Goal: Communication & Community: Answer question/provide support

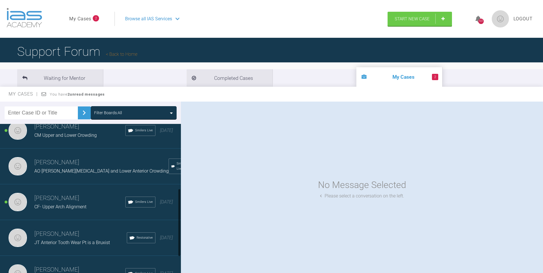
scroll to position [128, 0]
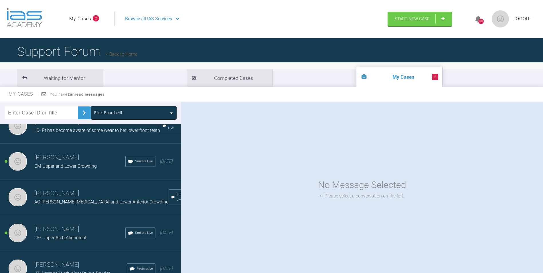
click at [57, 169] on span "CM Upper and Lower Crowding" at bounding box center [65, 165] width 62 height 5
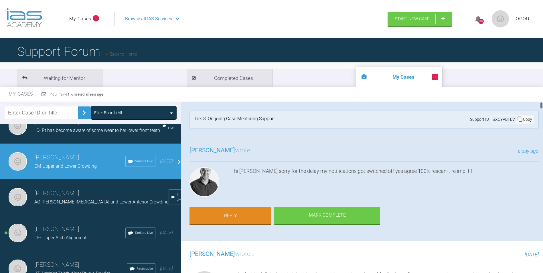
scroll to position [29, 0]
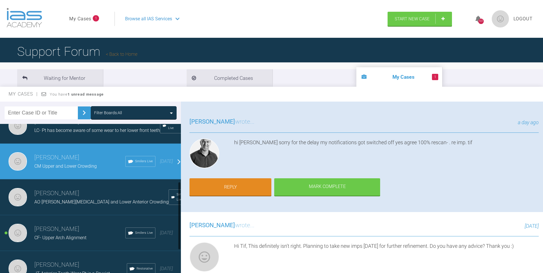
click at [51, 234] on h3 "Emily Lawton" at bounding box center [79, 229] width 91 height 10
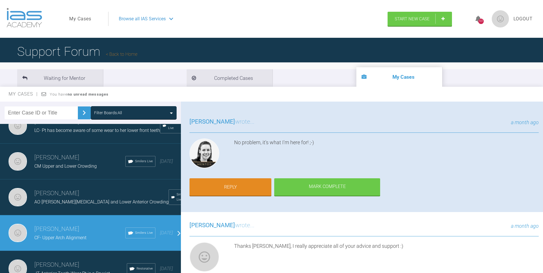
click at [56, 169] on span "CM Upper and Lower Crowding" at bounding box center [65, 165] width 62 height 5
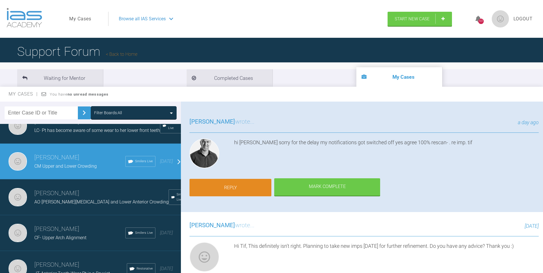
click at [237, 185] on link "Reply" at bounding box center [231, 188] width 82 height 18
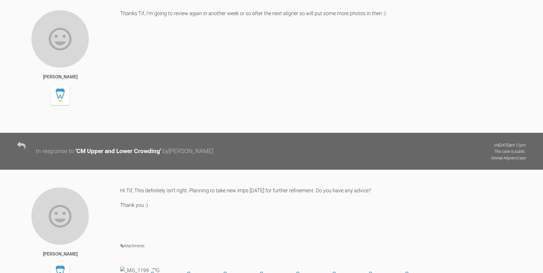
scroll to position [11490, 0]
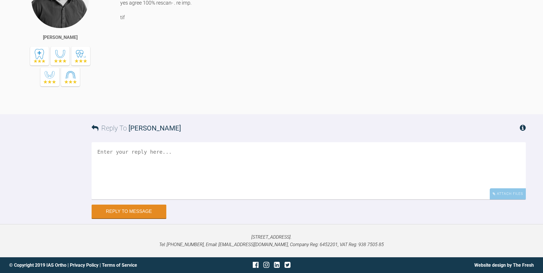
click at [161, 176] on textarea at bounding box center [309, 170] width 434 height 57
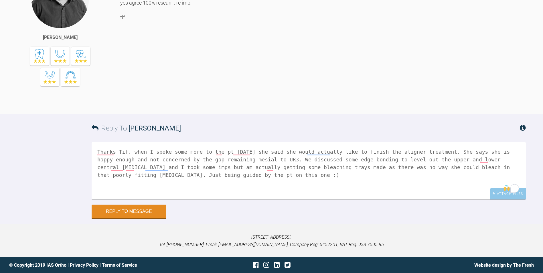
click at [463, 165] on textarea "Thanks Tif, when I spoke some more to the pt on Monday she said she would actua…" at bounding box center [309, 170] width 434 height 57
click at [194, 164] on textarea "Thanks Tif, when I spoke some more to the pt on Monday she said she would actua…" at bounding box center [309, 170] width 434 height 57
click at [501, 198] on div "Attach Files" at bounding box center [508, 193] width 36 height 11
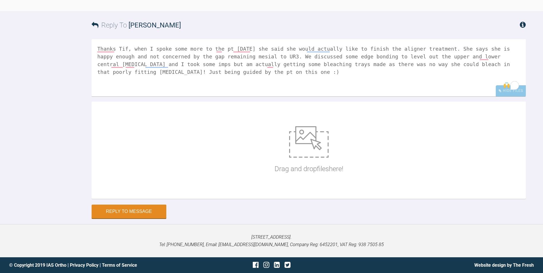
scroll to position [11593, 0]
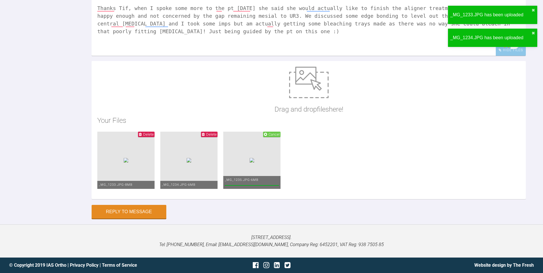
click at [97, 43] on textarea "Thanks Tif, when I spoke some more to the pt on Monday she said she would actua…" at bounding box center [309, 27] width 434 height 57
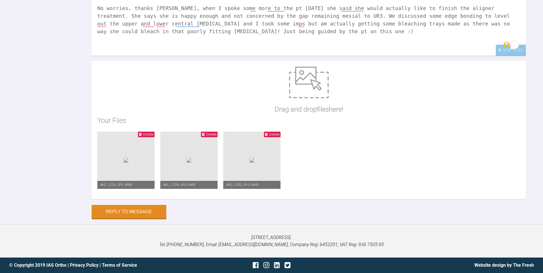
type textarea "No worries, thanks Tif, when I spoke some more to the pt on Monday she said she…"
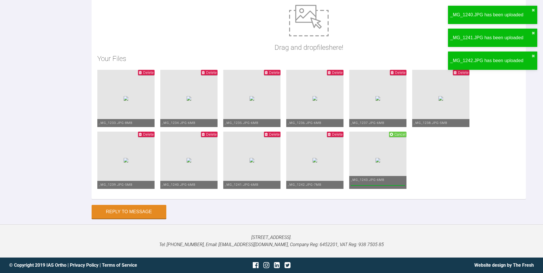
scroll to position [11757, 0]
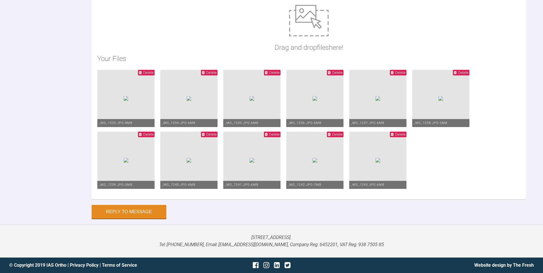
click at [217, 70] on span "Delete" at bounding box center [211, 72] width 11 height 4
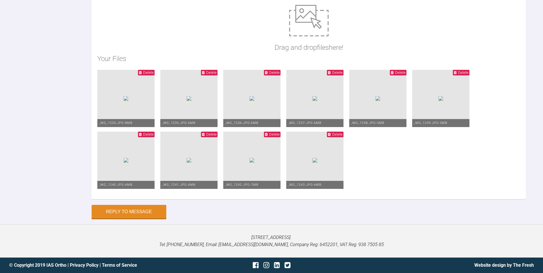
click at [343, 70] on span "Delete" at bounding box center [337, 72] width 11 height 4
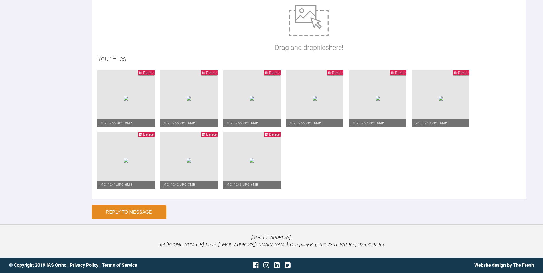
click at [144, 214] on button "Reply to Message" at bounding box center [129, 213] width 75 height 14
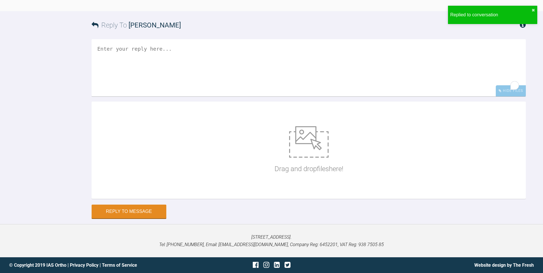
scroll to position [11683, 0]
